Goal: Feedback & Contribution: Leave review/rating

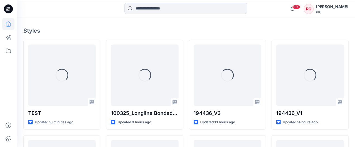
scroll to position [149, 0]
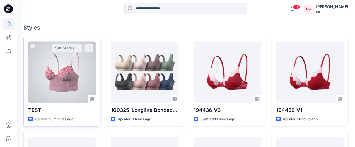
click at [84, 65] on div at bounding box center [62, 71] width 68 height 61
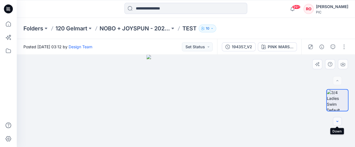
click at [335, 122] on icon "button" at bounding box center [337, 121] width 4 height 4
click at [283, 55] on div at bounding box center [186, 101] width 338 height 92
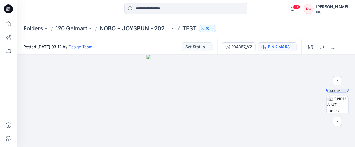
click at [282, 47] on div "PINK MARSHMALLOW" at bounding box center [281, 47] width 26 height 6
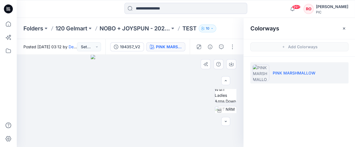
scroll to position [31, 0]
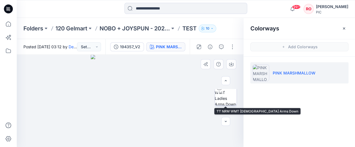
click at [228, 94] on img at bounding box center [226, 95] width 22 height 22
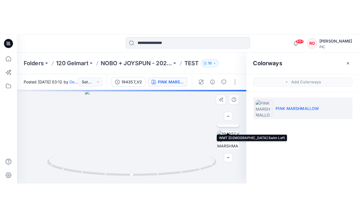
scroll to position [150, 0]
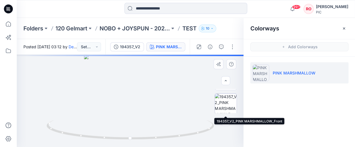
click at [225, 104] on img at bounding box center [226, 105] width 22 height 22
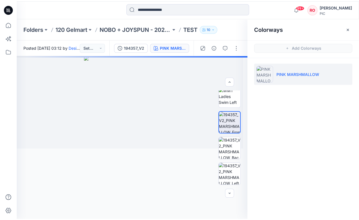
scroll to position [131, 0]
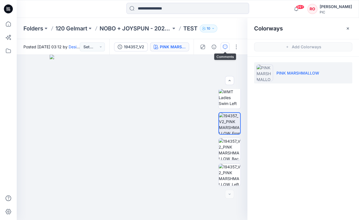
click at [223, 46] on button "button" at bounding box center [225, 46] width 9 height 9
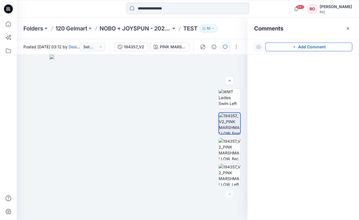
click at [276, 51] on button "Add Comment" at bounding box center [309, 46] width 87 height 9
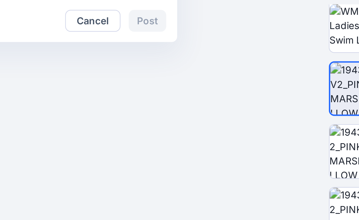
click at [73, 59] on div "1 Cancel Post" at bounding box center [132, 137] width 231 height 165
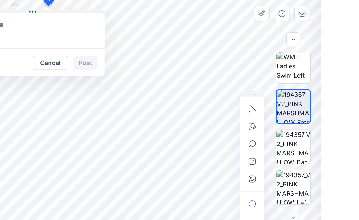
click at [32, 62] on button at bounding box center [64, 63] width 92 height 3
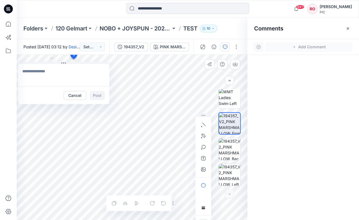
click at [54, 72] on textarea at bounding box center [64, 75] width 92 height 22
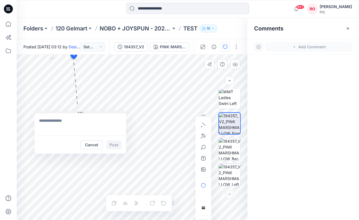
drag, startPoint x: 61, startPoint y: 63, endPoint x: 77, endPoint y: 112, distance: 51.9
click at [80, 117] on textarea at bounding box center [81, 124] width 92 height 22
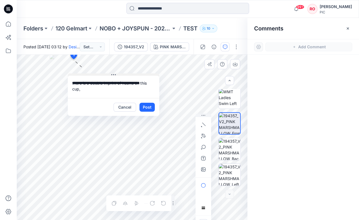
drag, startPoint x: 84, startPoint y: 111, endPoint x: 117, endPoint y: 74, distance: 50.1
click at [106, 92] on textarea "**********" at bounding box center [114, 87] width 92 height 22
type textarea "**********"
click at [203, 134] on icon "button" at bounding box center [203, 136] width 4 height 4
click at [173, 135] on icon "button" at bounding box center [173, 134] width 1 height 1
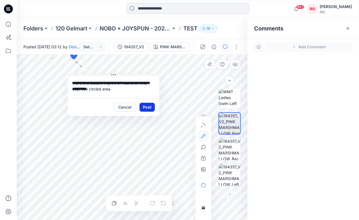
click at [151, 108] on button "Post" at bounding box center [147, 107] width 15 height 9
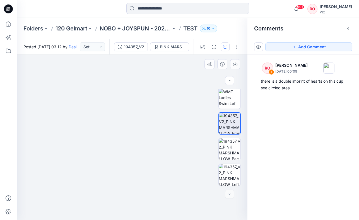
drag, startPoint x: 113, startPoint y: 139, endPoint x: 200, endPoint y: 118, distance: 90.0
click at [137, 147] on img at bounding box center [132, 108] width 272 height 223
drag, startPoint x: 137, startPoint y: 161, endPoint x: 130, endPoint y: 126, distance: 36.4
click at [130, 126] on img at bounding box center [126, 91] width 272 height 258
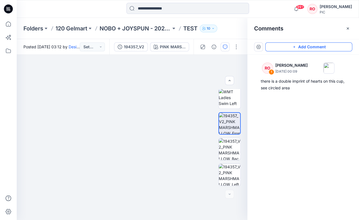
click at [279, 45] on button "Add Comment" at bounding box center [309, 46] width 87 height 9
click at [152, 147] on div "2 1 RO [PERSON_NAME] [DATE] 00:09 there is a double imprint of hearts on this c…" at bounding box center [132, 137] width 231 height 165
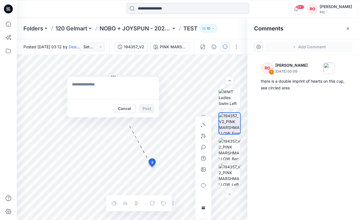
drag, startPoint x: 161, startPoint y: 170, endPoint x: 105, endPoint y: 75, distance: 110.6
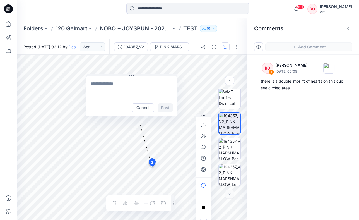
click at [105, 80] on textarea at bounding box center [132, 87] width 92 height 22
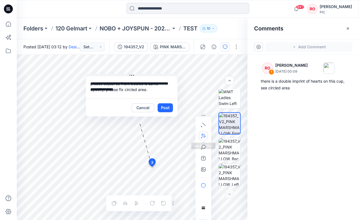
type textarea "**********"
click at [204, 137] on icon "button" at bounding box center [203, 136] width 4 height 4
click at [174, 135] on icon "button" at bounding box center [173, 134] width 1 height 1
click at [165, 110] on button "Post" at bounding box center [165, 107] width 15 height 9
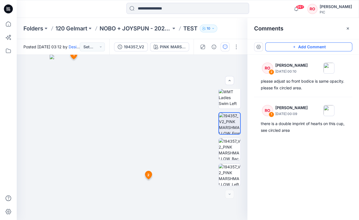
click at [293, 44] on button "Add Comment" at bounding box center [309, 46] width 87 height 9
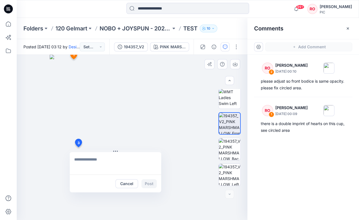
click at [78, 147] on div "3 Cancel Post 1 RO [PERSON_NAME] [DATE] 00:09 there is a double imprint of hear…" at bounding box center [132, 137] width 231 height 165
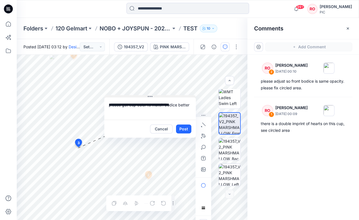
drag, startPoint x: 112, startPoint y: 151, endPoint x: 145, endPoint y: 96, distance: 63.7
click at [204, 137] on icon "button" at bounding box center [204, 136] width 4 height 4
drag, startPoint x: 71, startPoint y: 142, endPoint x: 85, endPoint y: 147, distance: 15.4
click at [85, 147] on icon "Layer 1" at bounding box center [132, 137] width 231 height 165
click at [72, 141] on circle at bounding box center [71, 141] width 3 height 3
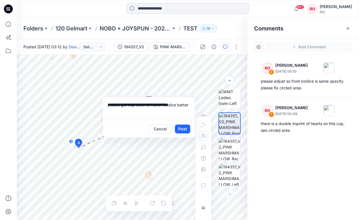
click at [71, 141] on g at bounding box center [71, 141] width 3 height 3
click at [74, 147] on icon "Layer 1" at bounding box center [132, 137] width 231 height 165
click at [78, 142] on span "3" at bounding box center [79, 142] width 2 height 5
click at [72, 141] on circle at bounding box center [71, 141] width 3 height 3
click at [207, 137] on button "button" at bounding box center [203, 136] width 9 height 9
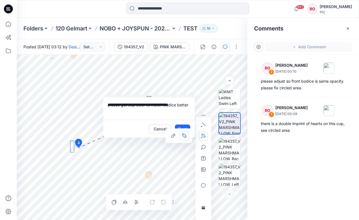
click at [71, 142] on icon at bounding box center [71, 142] width 0 height 0
click at [201, 134] on div at bounding box center [203, 147] width 9 height 54
click at [204, 126] on div at bounding box center [203, 147] width 9 height 54
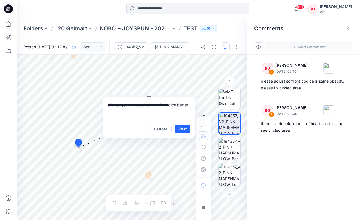
click at [202, 147] on div at bounding box center [203, 147] width 9 height 54
click at [40, 105] on div "**********" at bounding box center [132, 137] width 231 height 165
click at [206, 136] on button "button" at bounding box center [203, 136] width 9 height 9
click at [172, 136] on icon "button" at bounding box center [173, 135] width 4 height 4
click at [190, 104] on textarea "**********" at bounding box center [149, 108] width 92 height 22
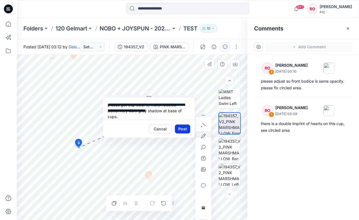
type textarea "**********"
click at [179, 128] on button "Post" at bounding box center [182, 129] width 15 height 9
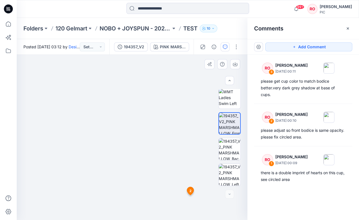
drag, startPoint x: 123, startPoint y: 138, endPoint x: 117, endPoint y: 211, distance: 73.3
drag, startPoint x: 130, startPoint y: 141, endPoint x: 129, endPoint y: 164, distance: 23.5
drag, startPoint x: 138, startPoint y: 132, endPoint x: 137, endPoint y: 148, distance: 16.2
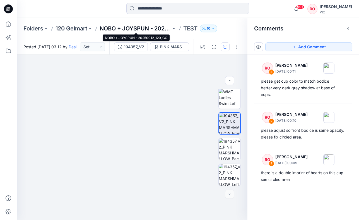
click at [131, 30] on p "NOBO + JOYSPUN - 20250912_120_GC" at bounding box center [135, 29] width 71 height 8
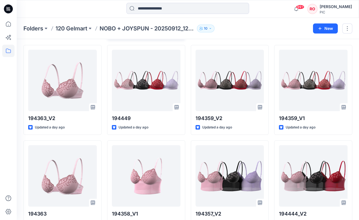
scroll to position [497, 0]
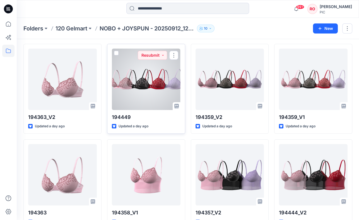
click at [158, 93] on div at bounding box center [146, 79] width 69 height 61
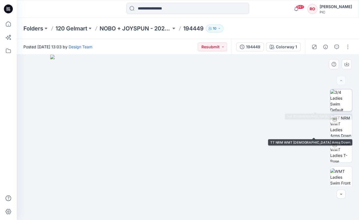
click at [338, 108] on img at bounding box center [342, 100] width 22 height 22
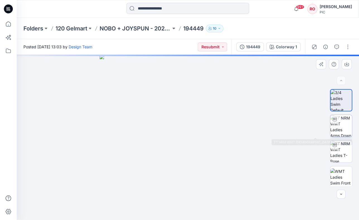
click at [339, 124] on img at bounding box center [342, 126] width 22 height 22
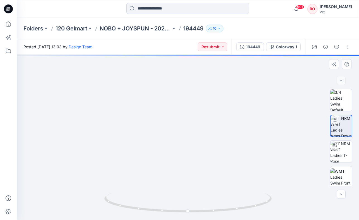
drag, startPoint x: 169, startPoint y: 157, endPoint x: 143, endPoint y: 108, distance: 55.8
click at [143, 108] on img at bounding box center [162, 56] width 421 height 327
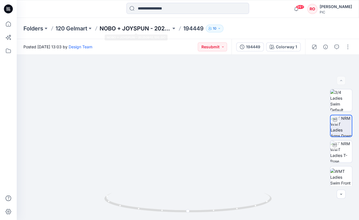
click at [119, 30] on p "NOBO + JOYSPUN - 20250912_120_GC" at bounding box center [135, 29] width 71 height 8
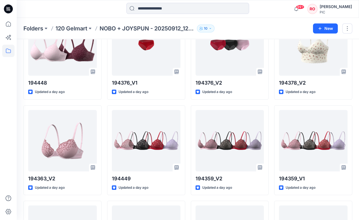
scroll to position [439, 0]
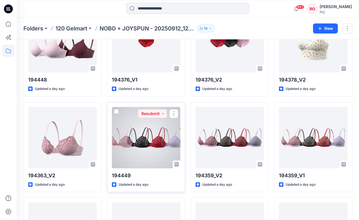
click at [158, 130] on div at bounding box center [146, 137] width 69 height 61
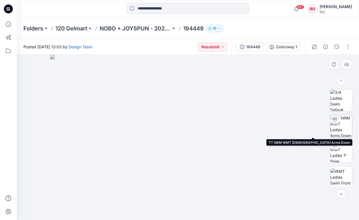
click at [342, 124] on img at bounding box center [342, 126] width 22 height 22
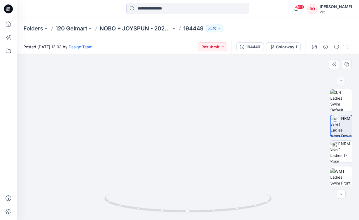
drag, startPoint x: 211, startPoint y: 173, endPoint x: 214, endPoint y: 93, distance: 79.9
click at [214, 93] on img at bounding box center [192, 3] width 544 height 434
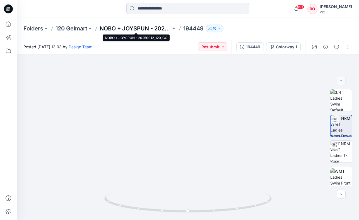
click at [126, 28] on p "NOBO + JOYSPUN - 20250912_120_GC" at bounding box center [135, 29] width 71 height 8
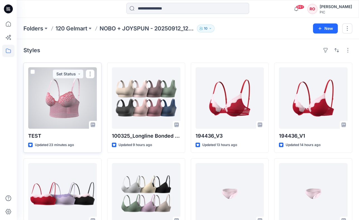
click at [65, 93] on div at bounding box center [62, 97] width 69 height 61
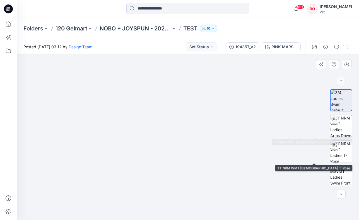
click at [346, 129] on img at bounding box center [342, 126] width 22 height 22
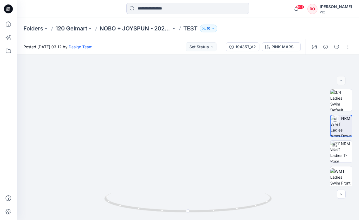
click at [136, 33] on div "Folders 120 Gelmart NOBO + JOYSPUN - 20250912_120_GC TEST 10" at bounding box center [188, 28] width 343 height 21
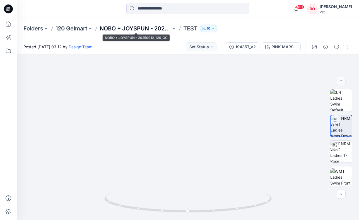
click at [136, 28] on p "NOBO + JOYSPUN - 20250912_120_GC" at bounding box center [135, 29] width 71 height 8
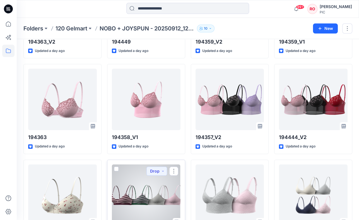
scroll to position [565, 0]
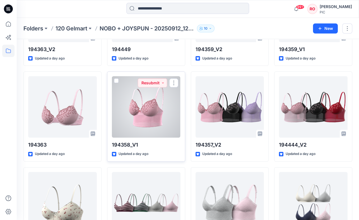
click at [164, 123] on div at bounding box center [146, 106] width 69 height 61
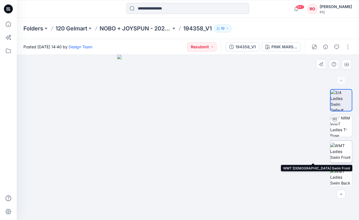
click at [339, 147] on img at bounding box center [342, 152] width 22 height 18
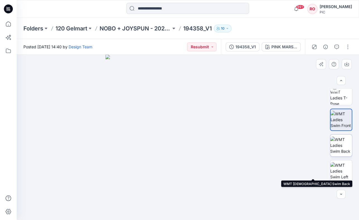
scroll to position [43, 0]
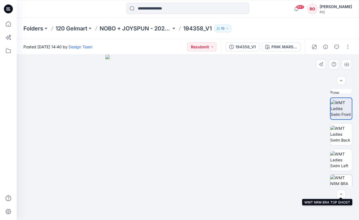
click at [341, 147] on img at bounding box center [342, 186] width 22 height 22
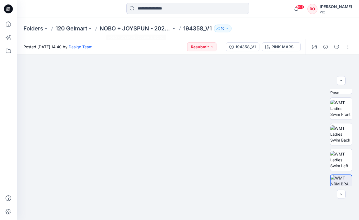
click at [116, 33] on div "Folders 120 Gelmart NOBO + JOYSPUN - 20250912_120_GC 194358_V1 10" at bounding box center [188, 28] width 343 height 21
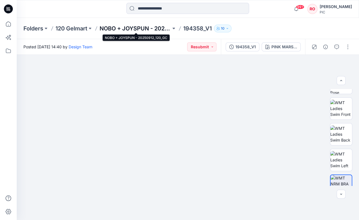
click at [116, 30] on p "NOBO + JOYSPUN - 20250912_120_GC" at bounding box center [135, 29] width 71 height 8
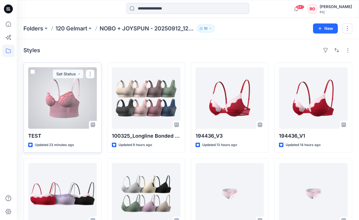
click at [73, 106] on div at bounding box center [62, 97] width 69 height 61
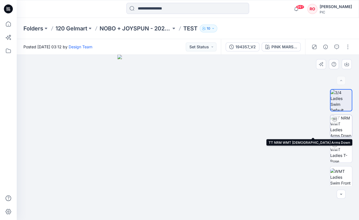
click at [339, 129] on img at bounding box center [342, 126] width 22 height 22
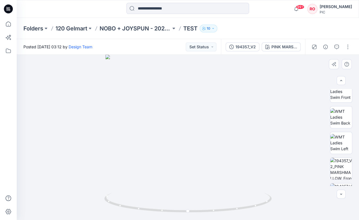
scroll to position [107, 0]
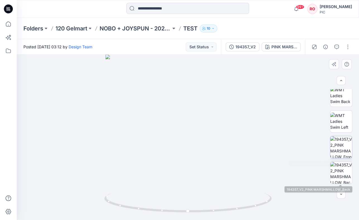
click at [341, 147] on img at bounding box center [342, 147] width 22 height 22
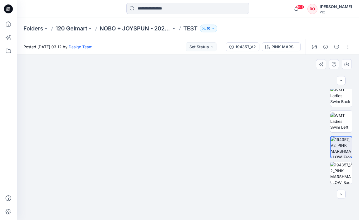
drag, startPoint x: 172, startPoint y: 143, endPoint x: 162, endPoint y: 70, distance: 73.5
click at [335, 45] on icon "button" at bounding box center [337, 47] width 4 height 4
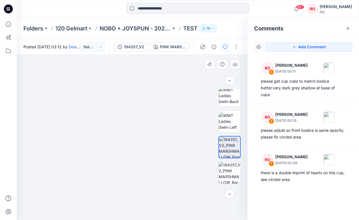
click at [285, 49] on button "Add Comment" at bounding box center [309, 46] width 87 height 9
click at [113, 126] on div "4 1 RO [PERSON_NAME] [DATE] 00:09 there is a double imprint of hearts on this c…" at bounding box center [132, 137] width 231 height 165
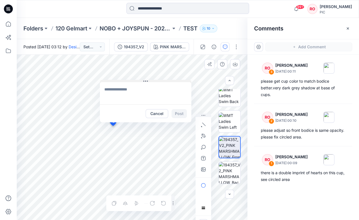
drag, startPoint x: 119, startPoint y: 130, endPoint x: 115, endPoint y: 81, distance: 49.1
click at [116, 88] on textarea at bounding box center [146, 93] width 92 height 22
click at [114, 89] on textarea "**********" at bounding box center [146, 93] width 92 height 22
click at [138, 93] on textarea "**********" at bounding box center [146, 93] width 92 height 22
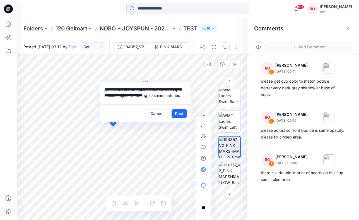
type textarea "**********"
click at [200, 147] on button "button" at bounding box center [203, 169] width 9 height 9
type input"] "**********"
click at [188, 99] on textarea "**********" at bounding box center [146, 93] width 92 height 22
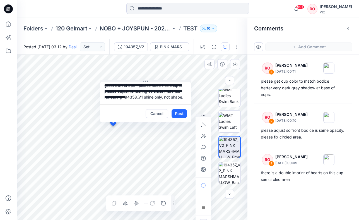
scroll to position [5, 0]
drag, startPoint x: 184, startPoint y: 86, endPoint x: 137, endPoint y: 84, distance: 46.9
click at [137, 84] on textarea "**********" at bounding box center [146, 93] width 92 height 22
click at [104, 90] on textarea "**********" at bounding box center [146, 93] width 92 height 22
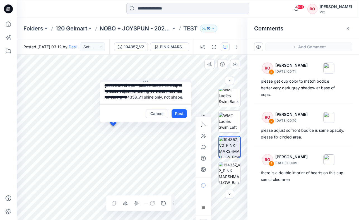
click at [156, 85] on textarea "**********" at bounding box center [146, 93] width 92 height 22
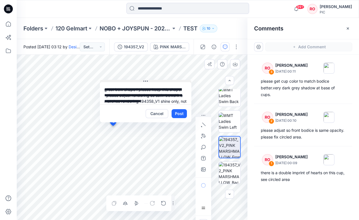
scroll to position [0, 0]
click at [170, 89] on textarea "**********" at bounding box center [146, 93] width 92 height 22
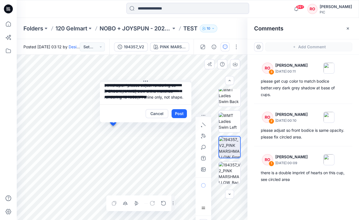
scroll to position [10, 0]
type textarea "**********"
click at [183, 114] on button "Post" at bounding box center [179, 113] width 15 height 9
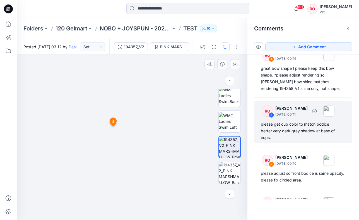
scroll to position [6, 0]
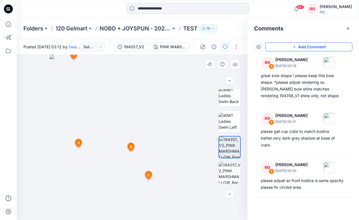
click at [290, 44] on button "Add Comment" at bounding box center [309, 46] width 87 height 9
click at [100, 126] on div "5 1 RO [PERSON_NAME] [DATE] 00:09 there is a double imprint of hearts on this c…" at bounding box center [132, 137] width 231 height 165
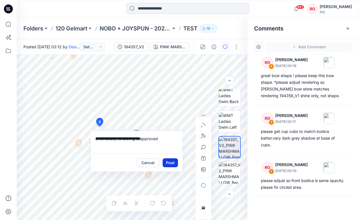
type textarea "**********"
click at [172, 147] on button "Post" at bounding box center [170, 162] width 15 height 9
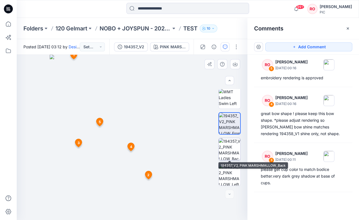
click at [228, 147] on img at bounding box center [230, 149] width 22 height 22
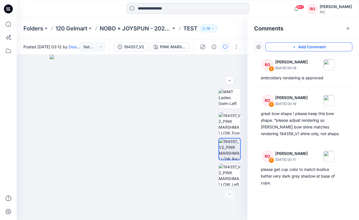
click at [271, 50] on button "Add Comment" at bounding box center [309, 46] width 87 height 9
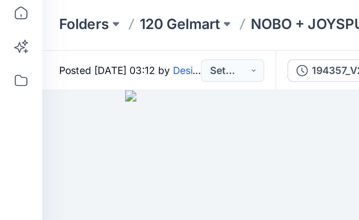
click at [33, 66] on div "6" at bounding box center [132, 137] width 231 height 165
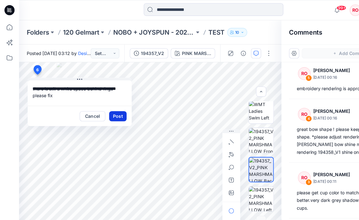
type textarea "**********"
click at [99, 101] on button "Post" at bounding box center [103, 102] width 15 height 9
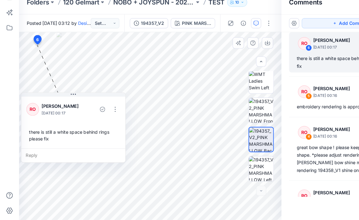
scroll to position [0, 0]
click at [102, 118] on button "button" at bounding box center [101, 122] width 9 height 9
click at [96, 133] on p "Edit comment" at bounding box center [102, 136] width 25 height 6
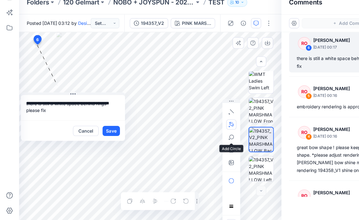
click at [202, 134] on icon "button" at bounding box center [204, 136] width 4 height 4
click at [171, 131] on button "button" at bounding box center [173, 135] width 9 height 9
click at [95, 137] on button "Save" at bounding box center [97, 141] width 15 height 9
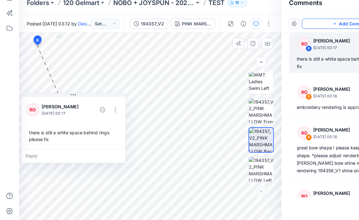
click at [292, 42] on button "Add Comment" at bounding box center [309, 46] width 87 height 9
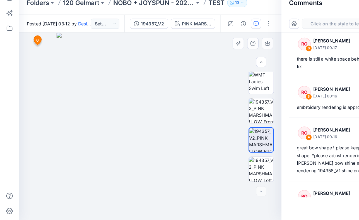
click at [133, 147] on div "7 6 RO [PERSON_NAME] [DATE] 00:17 there is still a white space behind rings ple…" at bounding box center [132, 137] width 231 height 165
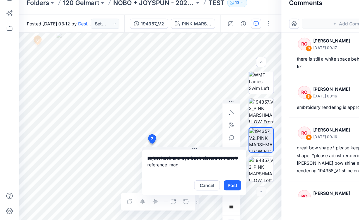
drag, startPoint x: 133, startPoint y: 152, endPoint x: 136, endPoint y: 143, distance: 10.1
click at [136, 147] on textarea "**********" at bounding box center [171, 168] width 92 height 22
type textarea "**********"
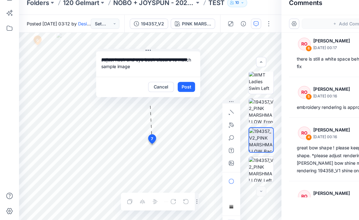
drag, startPoint x: 163, startPoint y: 130, endPoint x: 122, endPoint y: 68, distance: 74.4
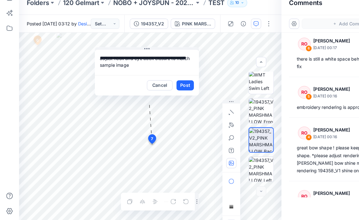
click at [205, 147] on icon "button" at bounding box center [203, 169] width 4 height 4
type input"] "**********"
click at [161, 97] on button "Post" at bounding box center [162, 101] width 15 height 9
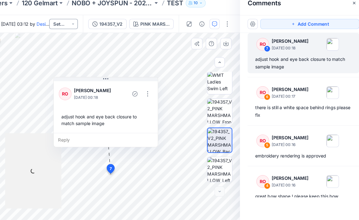
click at [80, 42] on button "Set Status" at bounding box center [92, 46] width 25 height 9
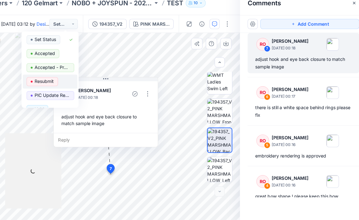
click at [67, 94] on p "Resubmit" at bounding box center [75, 97] width 17 height 7
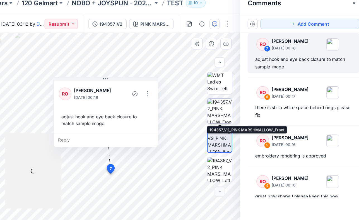
click at [219, 113] on img at bounding box center [230, 124] width 22 height 22
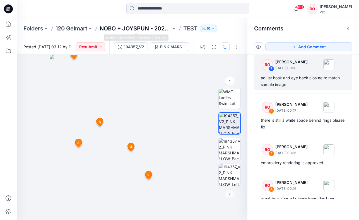
click at [128, 26] on p "NOBO + JOYSPUN - 20250912_120_GC" at bounding box center [135, 29] width 71 height 8
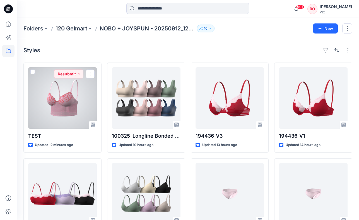
click at [90, 89] on div at bounding box center [62, 97] width 69 height 61
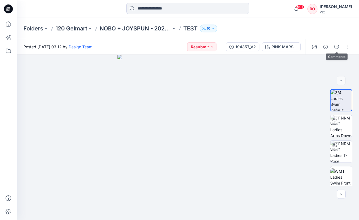
click at [342, 45] on div at bounding box center [331, 47] width 52 height 16
click at [341, 45] on button "button" at bounding box center [337, 46] width 9 height 9
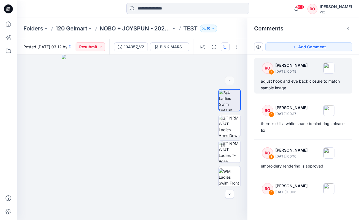
click at [287, 45] on button "Add Comment" at bounding box center [309, 46] width 87 height 9
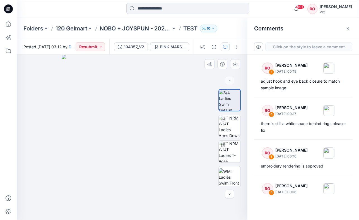
click at [197, 147] on div "8" at bounding box center [132, 137] width 231 height 165
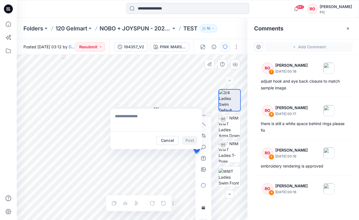
drag, startPoint x: 195, startPoint y: 157, endPoint x: 118, endPoint y: 107, distance: 91.9
click at [162, 139] on button "Cancel" at bounding box center [168, 139] width 23 height 9
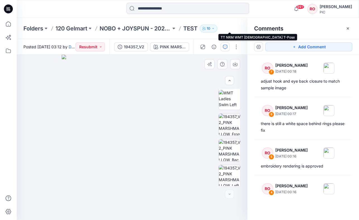
scroll to position [131, 0]
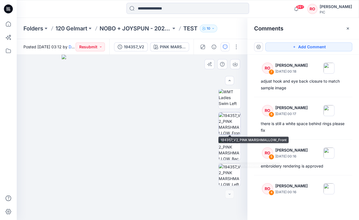
click at [233, 119] on img at bounding box center [230, 124] width 22 height 22
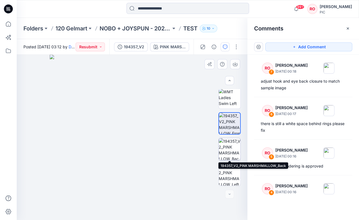
scroll to position [0, 0]
click at [231, 147] on img at bounding box center [230, 149] width 22 height 22
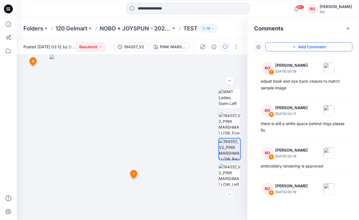
click at [292, 46] on icon "button" at bounding box center [294, 47] width 4 height 4
click at [165, 147] on div "8 6 RO [PERSON_NAME] [DATE] 00:17 there is still a white space behind rings ple…" at bounding box center [132, 137] width 231 height 165
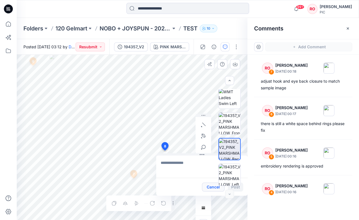
click at [206, 147] on button "Cancel" at bounding box center [213, 187] width 23 height 9
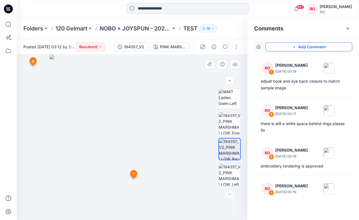
click at [281, 52] on div "Add Comment" at bounding box center [304, 47] width 112 height 16
click at [280, 49] on button "Add Comment" at bounding box center [309, 46] width 87 height 9
click at [159, 147] on div "8 6 RO [PERSON_NAME] [DATE] 00:17 there is still a white space behind rings ple…" at bounding box center [132, 137] width 231 height 165
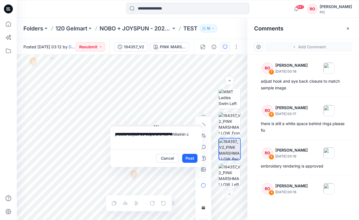
drag, startPoint x: 170, startPoint y: 161, endPoint x: 129, endPoint y: 112, distance: 63.8
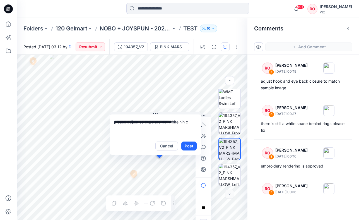
drag, startPoint x: 180, startPoint y: 123, endPoint x: 195, endPoint y: 123, distance: 14.2
click at [193, 123] on textarea "**********" at bounding box center [156, 125] width 92 height 22
type textarea "**********"
click at [204, 136] on icon "button" at bounding box center [203, 136] width 4 height 4
click at [171, 135] on icon "button" at bounding box center [173, 135] width 4 height 4
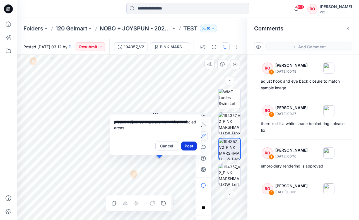
click at [187, 147] on button "Post" at bounding box center [188, 146] width 15 height 9
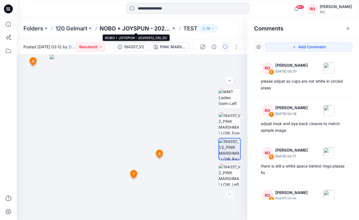
click at [132, 28] on p "NOBO + JOYSPUN - 20250912_120_GC" at bounding box center [135, 29] width 71 height 8
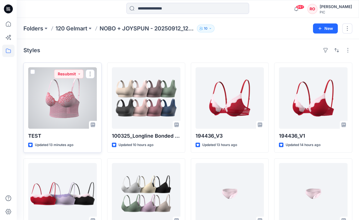
click at [61, 102] on div at bounding box center [62, 97] width 69 height 61
